Goal: Transaction & Acquisition: Download file/media

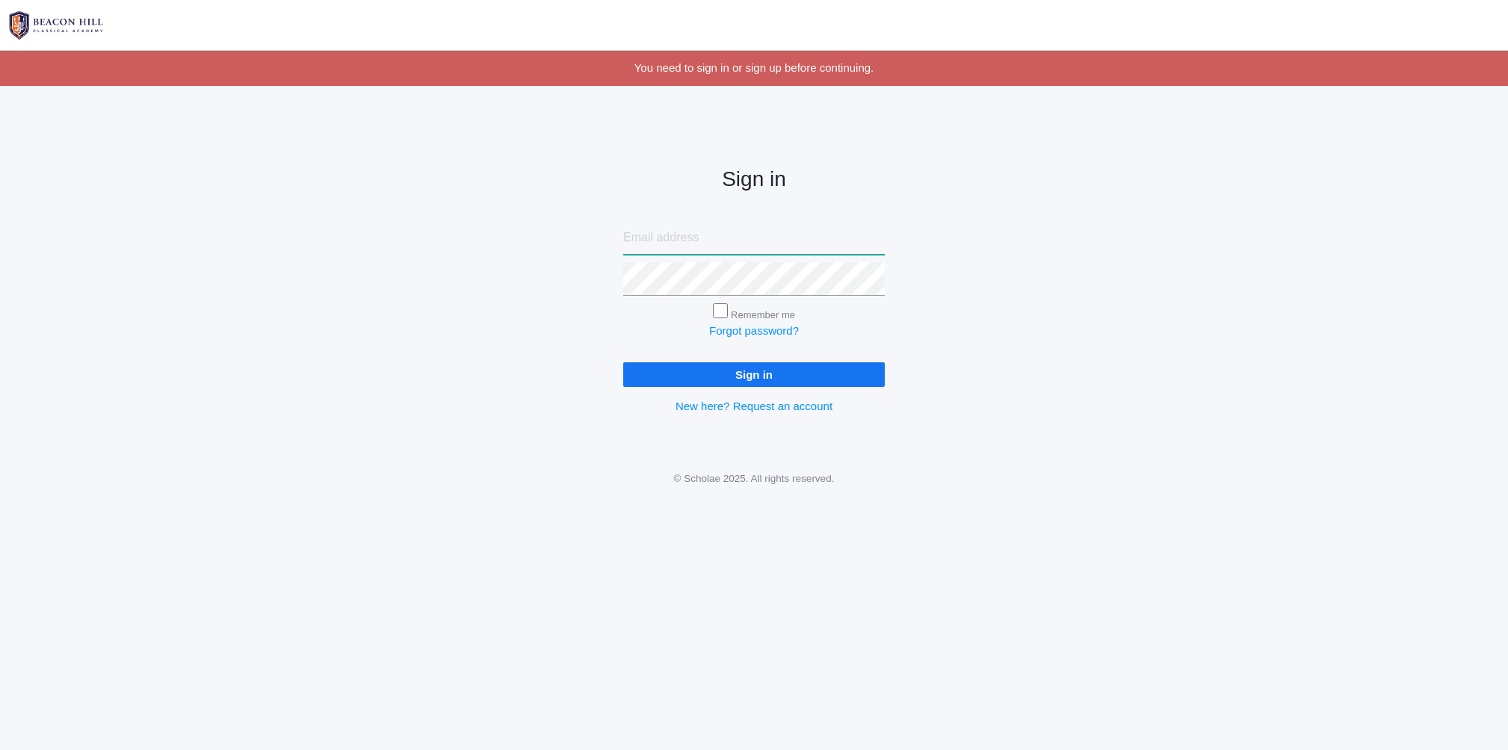
type input "vivianbeaty@gmail.com"
click at [754, 371] on input "Sign in" at bounding box center [754, 374] width 262 height 25
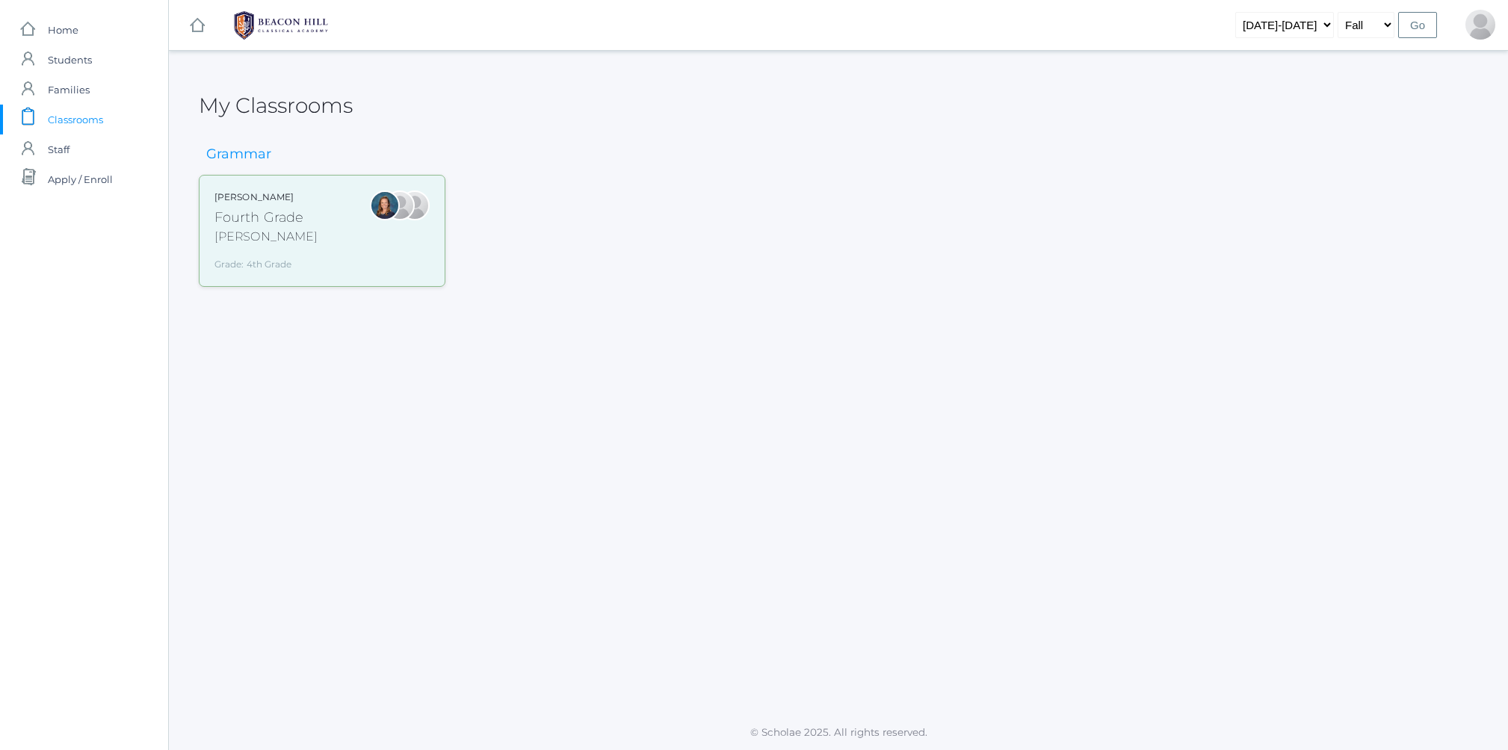
click at [251, 226] on div "Ellie Bradley Fourth Grade Bradley Grade: 4th Grade 04LA" at bounding box center [265, 231] width 103 height 81
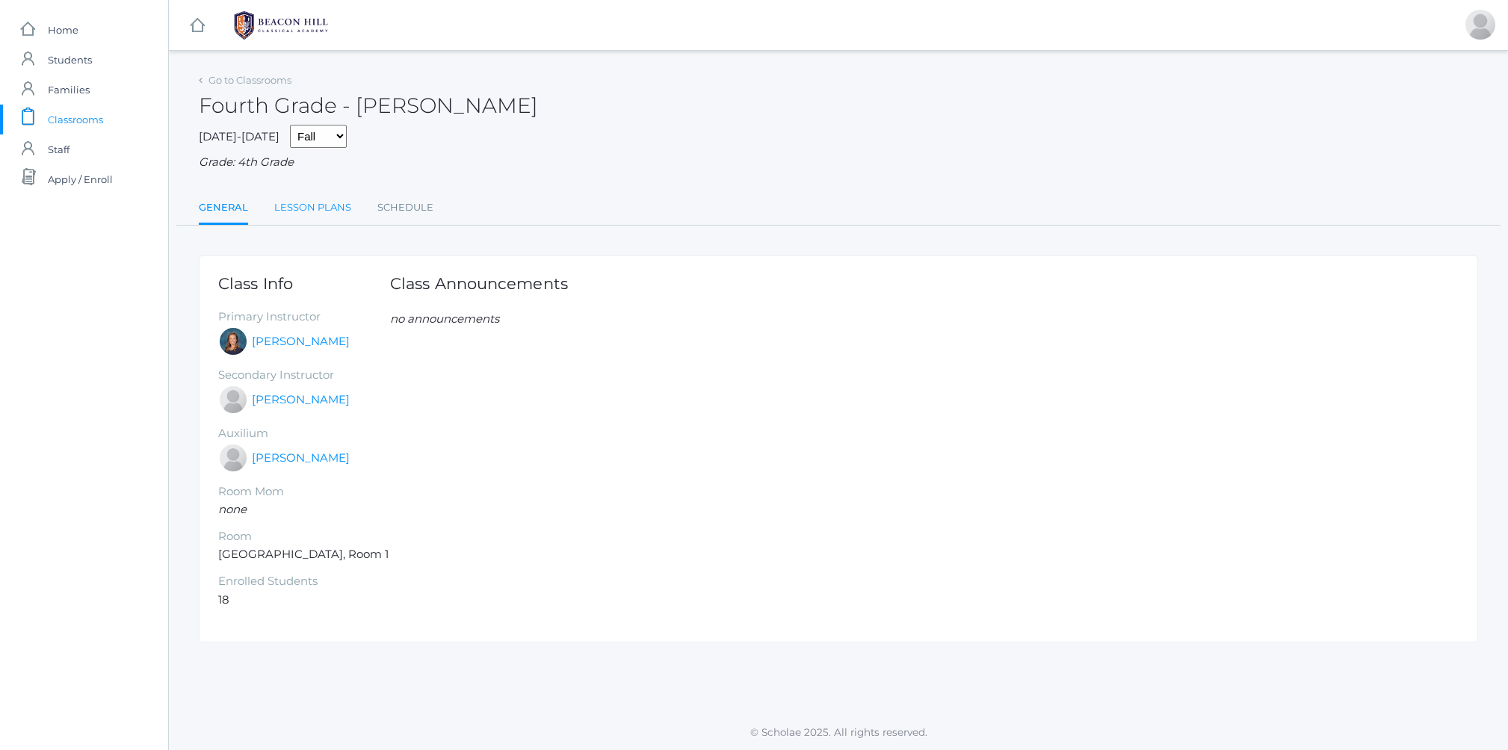
click at [305, 202] on link "Lesson Plans" at bounding box center [312, 208] width 77 height 30
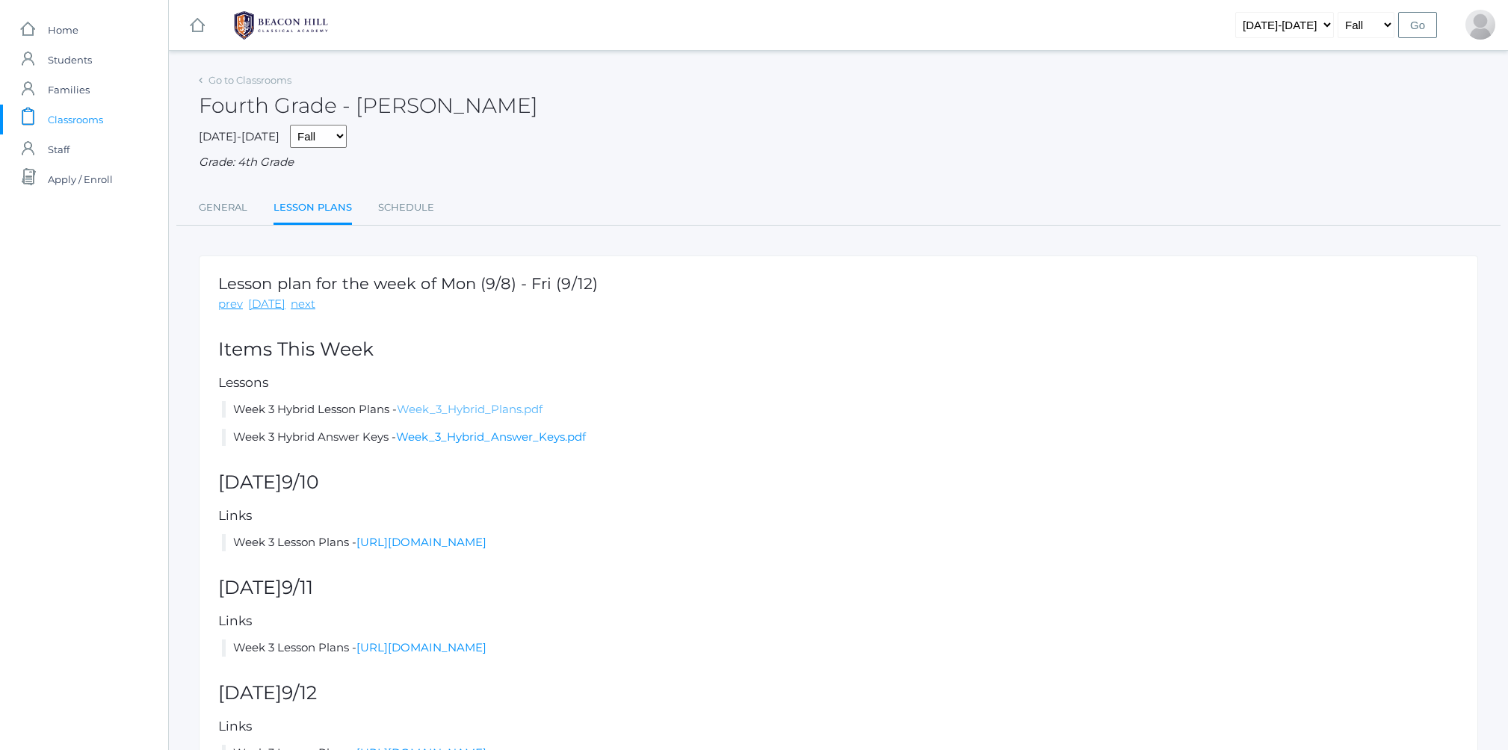
scroll to position [6, 1]
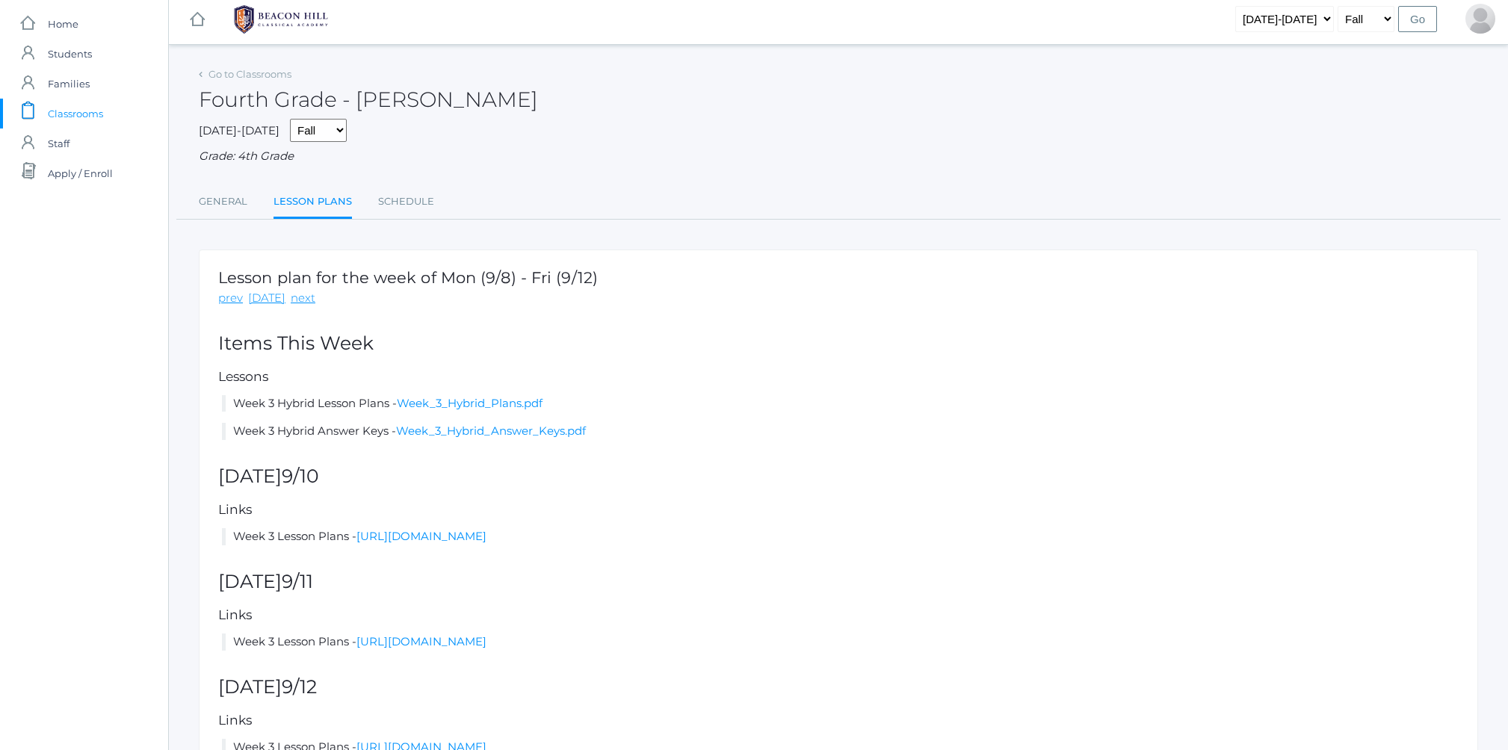
click at [459, 401] on li "Week 3 Hybrid Lesson Plans - Week_3_Hybrid_Plans.pdf" at bounding box center [840, 403] width 1237 height 17
click at [453, 399] on link "Week_3_Hybrid_Plans.pdf" at bounding box center [470, 404] width 146 height 14
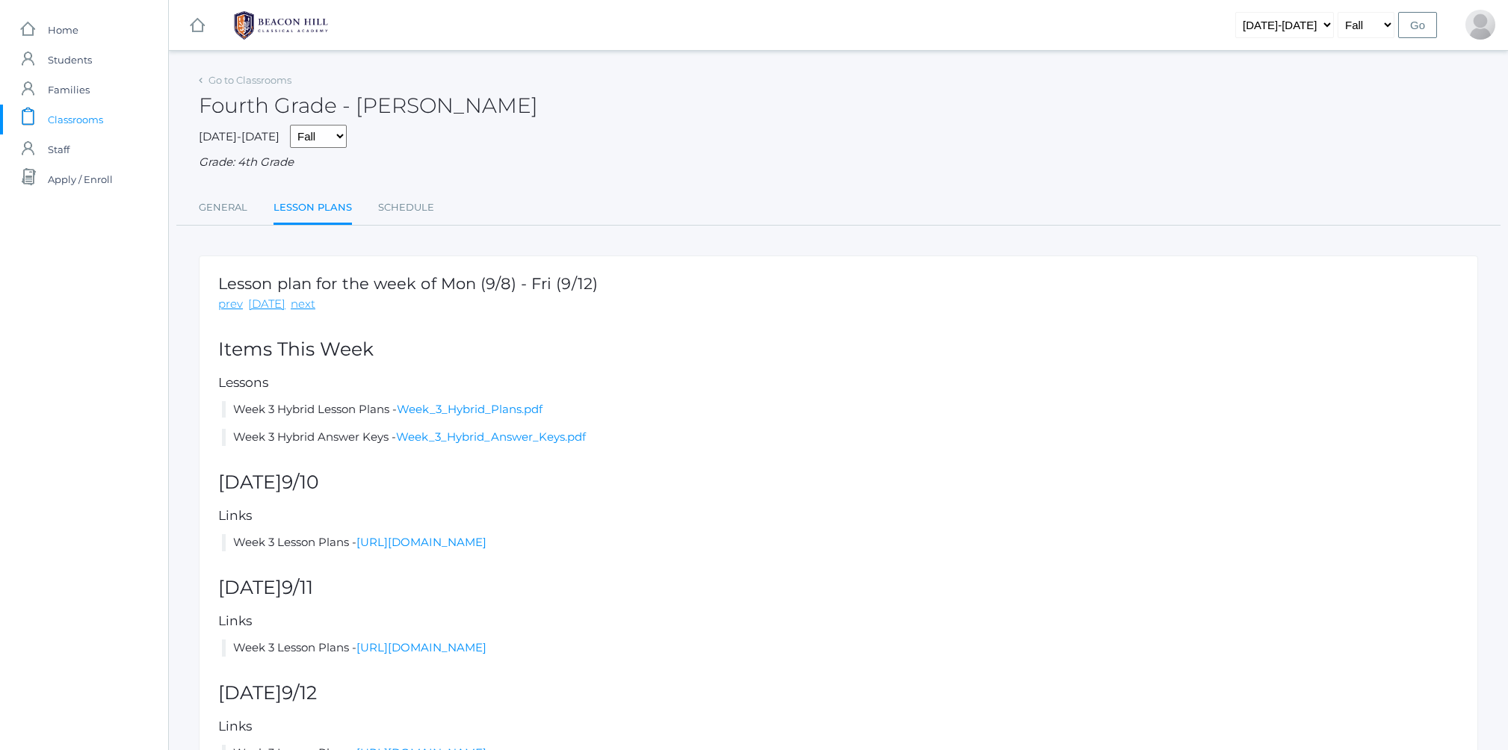
scroll to position [0, 0]
click at [238, 199] on link "General" at bounding box center [223, 208] width 49 height 30
